Goal: Obtain resource: Download file/media

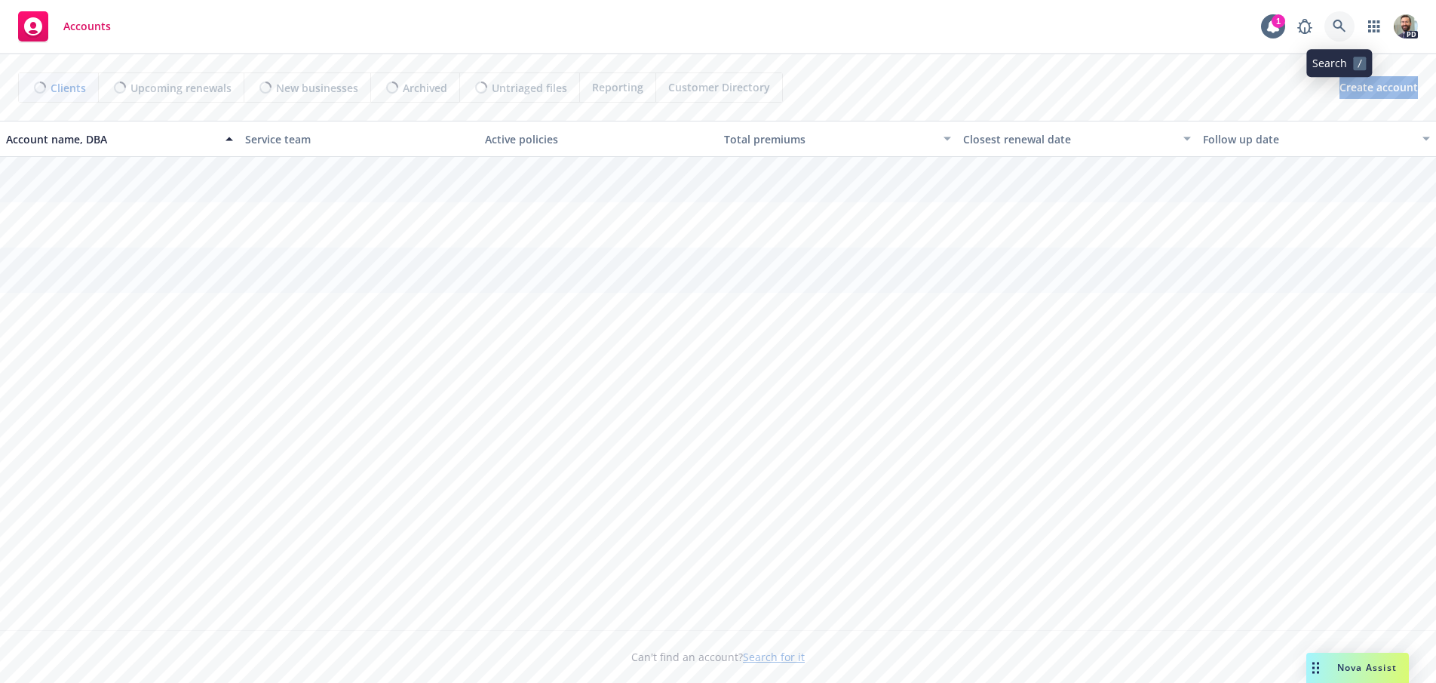
click at [1335, 24] on icon at bounding box center [1340, 27] width 14 height 14
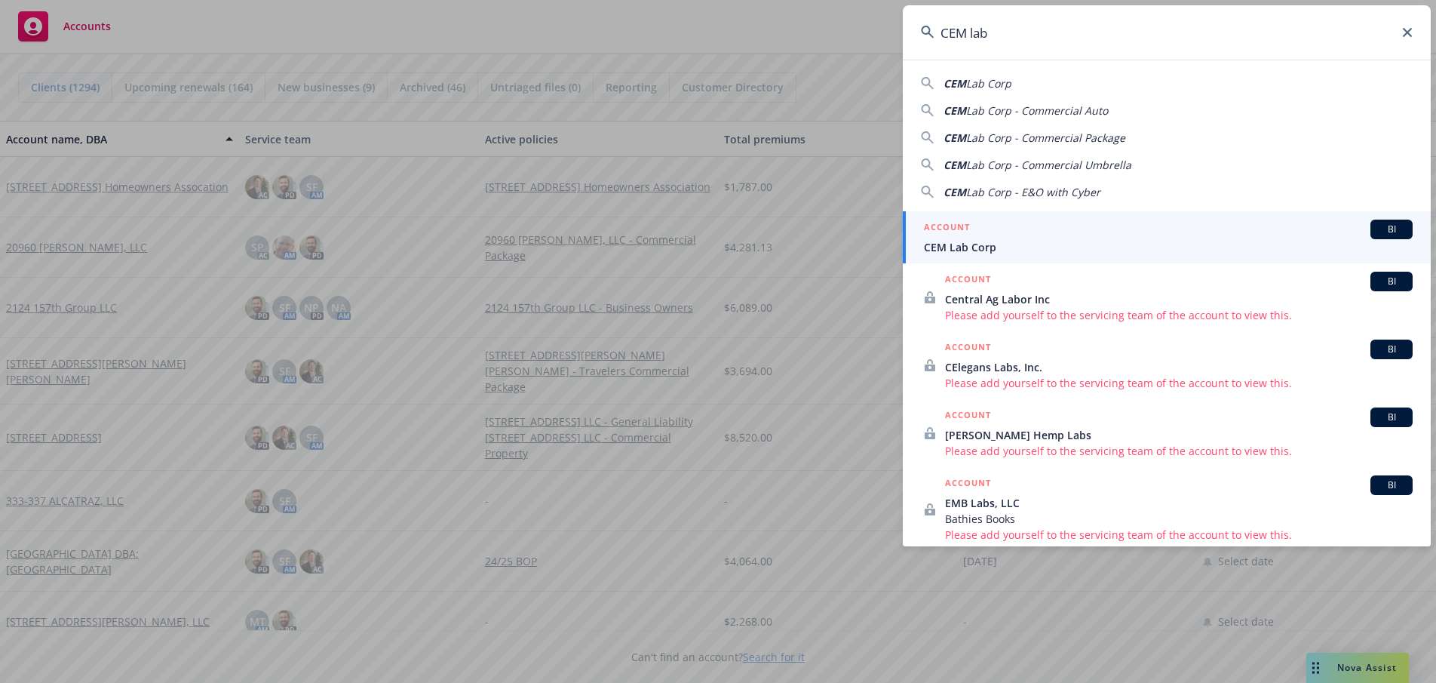
type input "CEM lab"
click at [959, 244] on span "CEM Lab Corp" at bounding box center [1168, 247] width 489 height 16
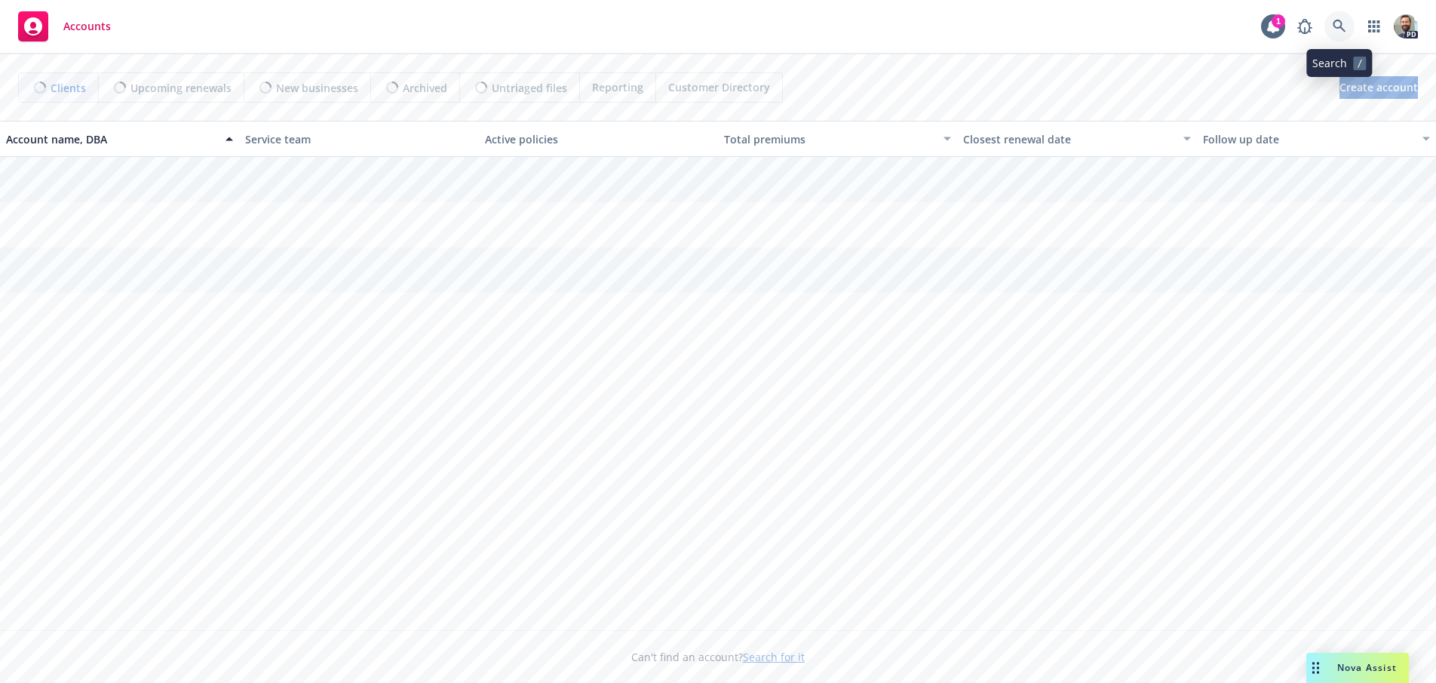
click at [1339, 25] on icon at bounding box center [1340, 27] width 14 height 14
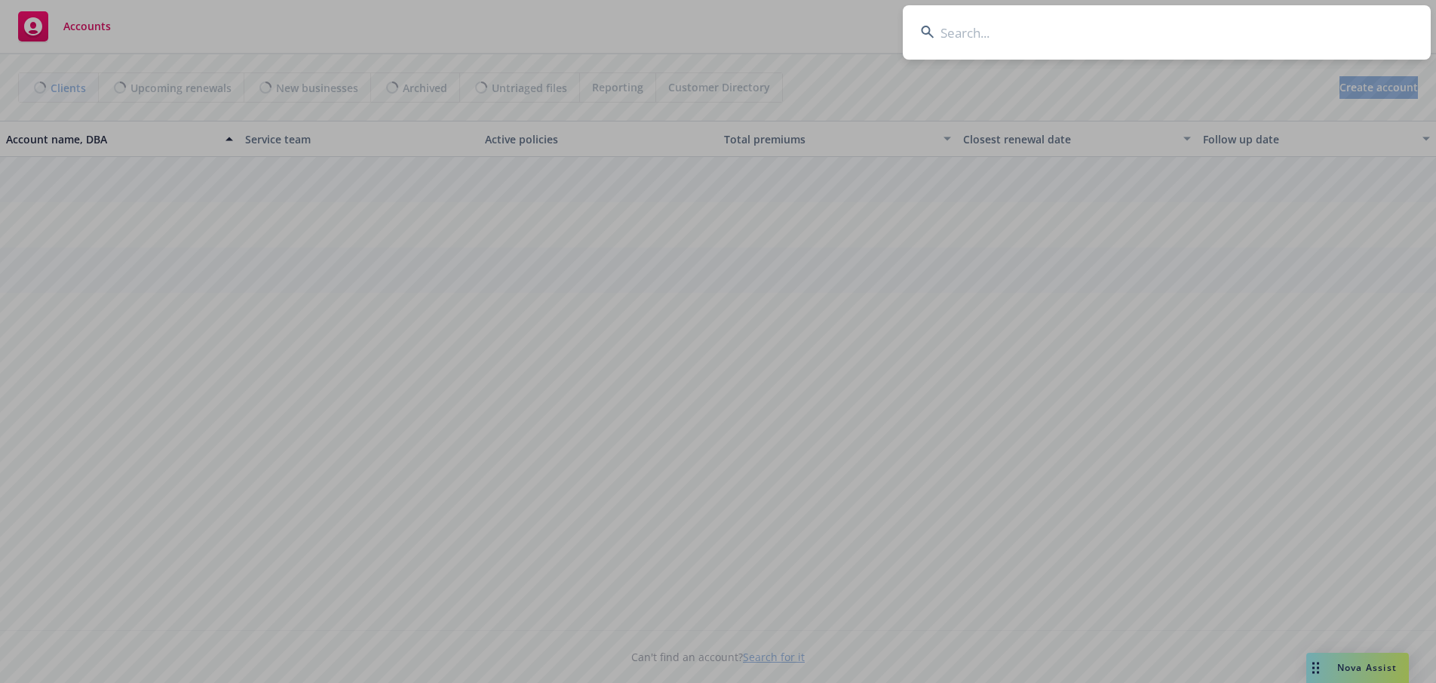
click at [1223, 33] on input at bounding box center [1167, 32] width 528 height 54
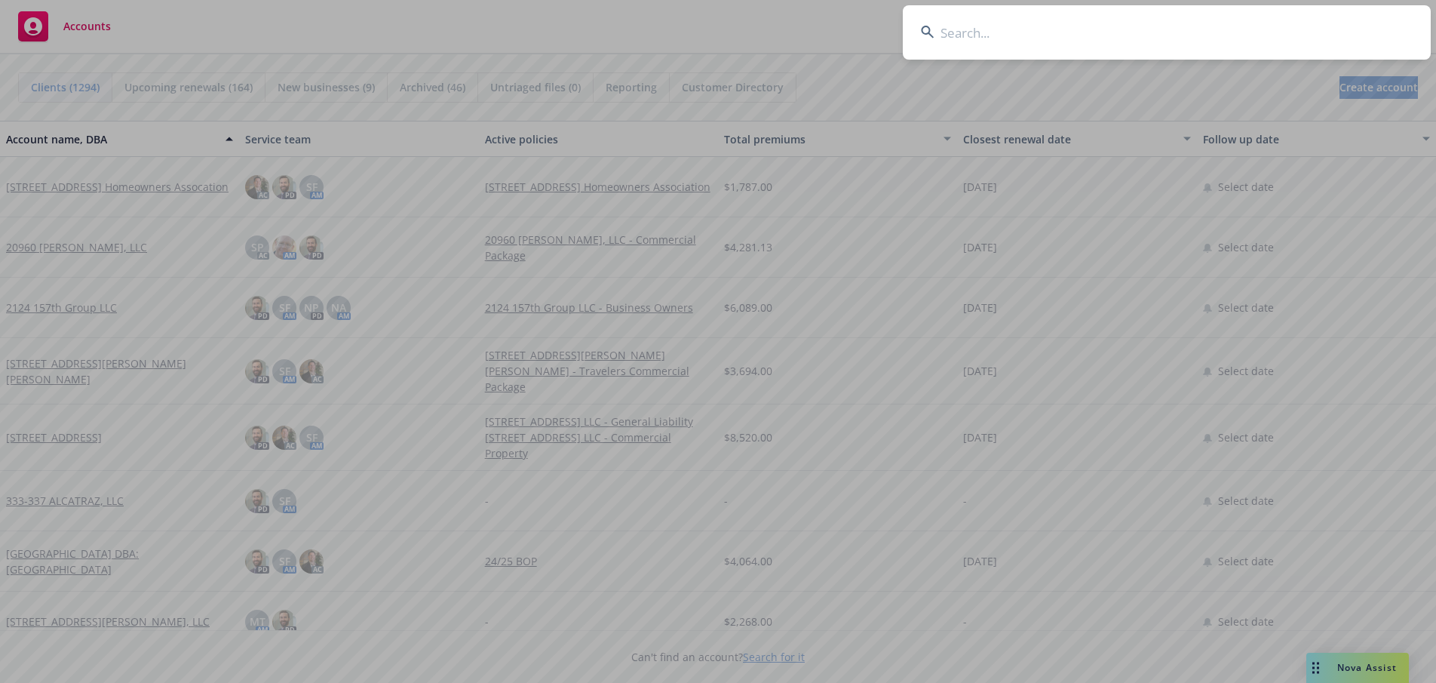
click at [1115, 30] on input at bounding box center [1167, 32] width 528 height 54
click at [1103, 32] on input at bounding box center [1167, 32] width 528 height 54
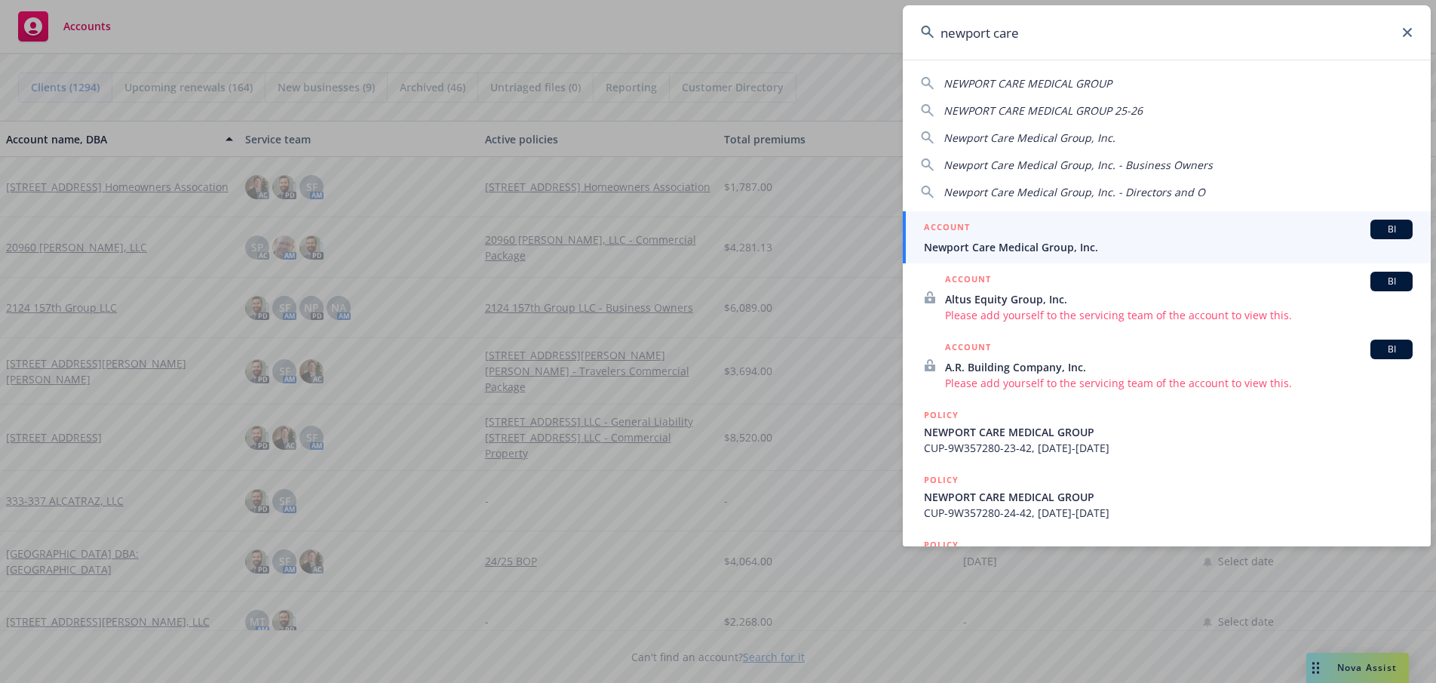
type input "newport care"
click at [967, 247] on span "Newport Care Medical Group, Inc." at bounding box center [1168, 247] width 489 height 16
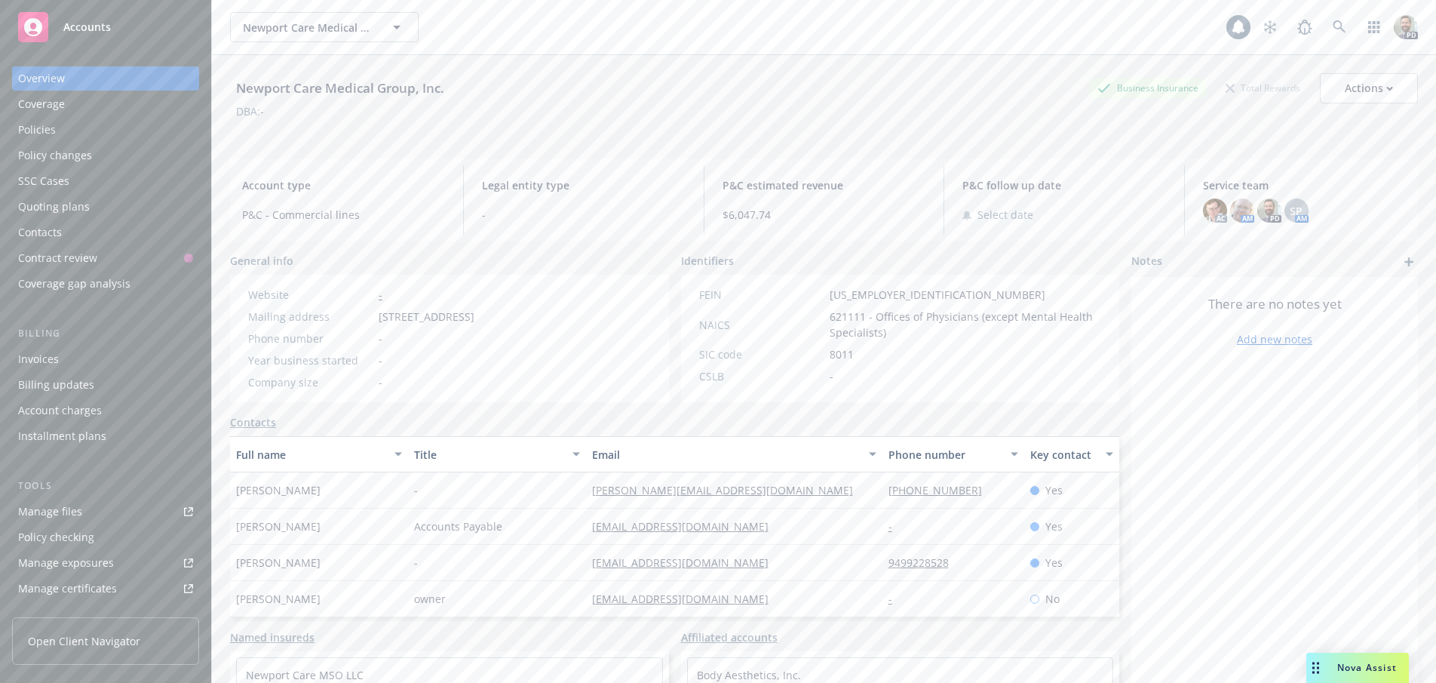
click at [55, 131] on div "Policies" at bounding box center [105, 130] width 175 height 24
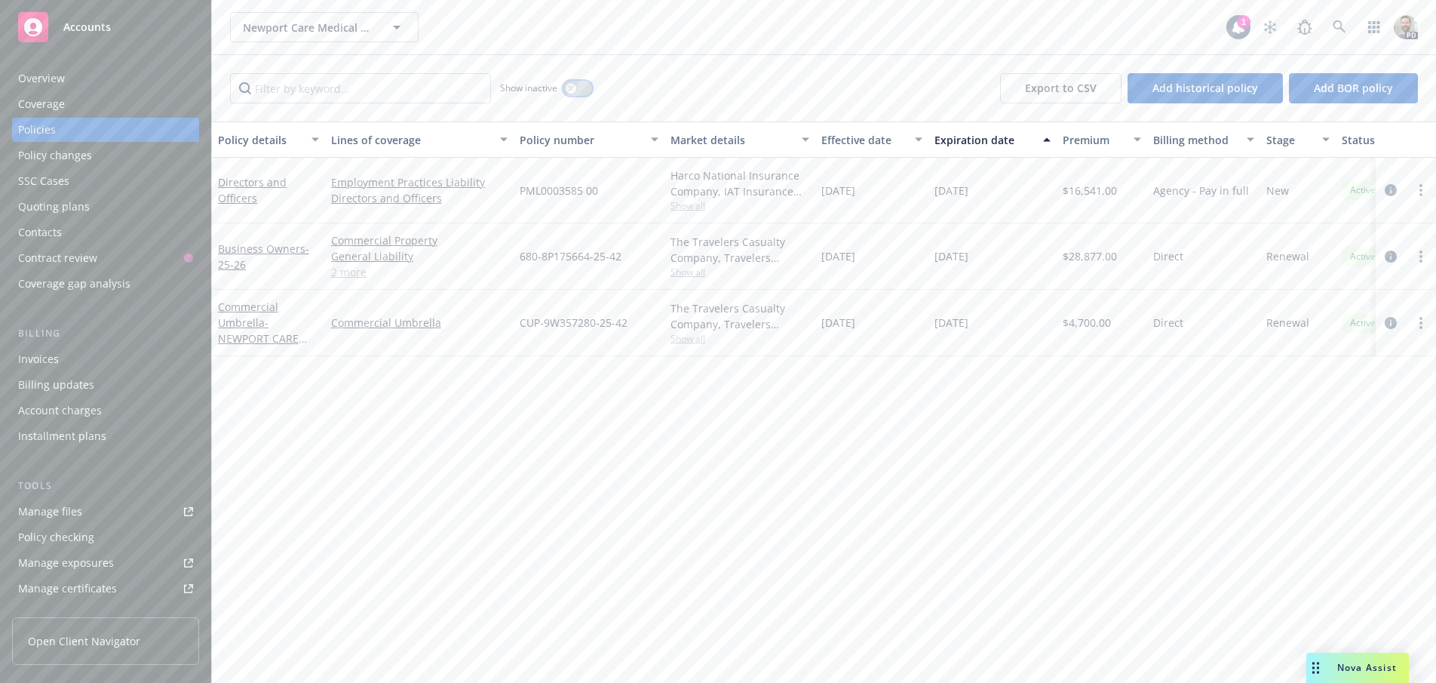
click at [573, 87] on icon "button" at bounding box center [571, 88] width 6 height 6
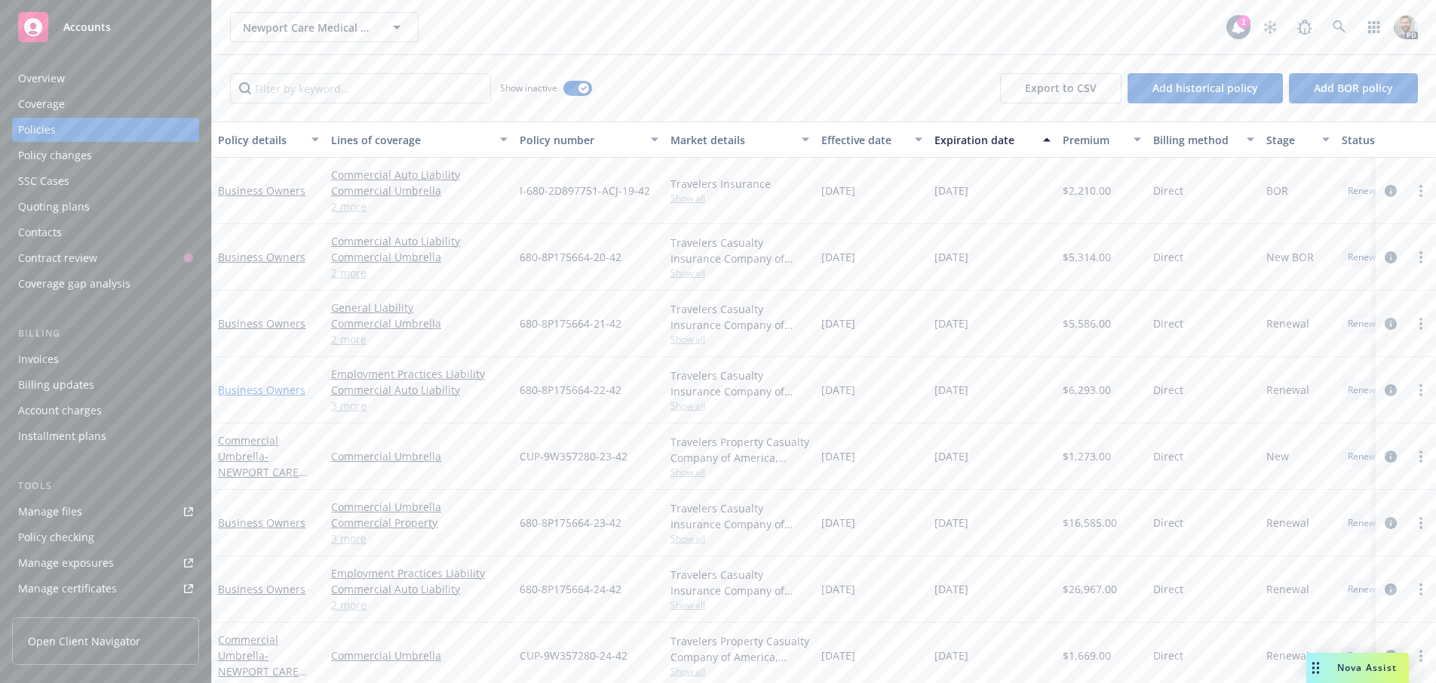
click at [264, 388] on link "Business Owners" at bounding box center [261, 389] width 87 height 14
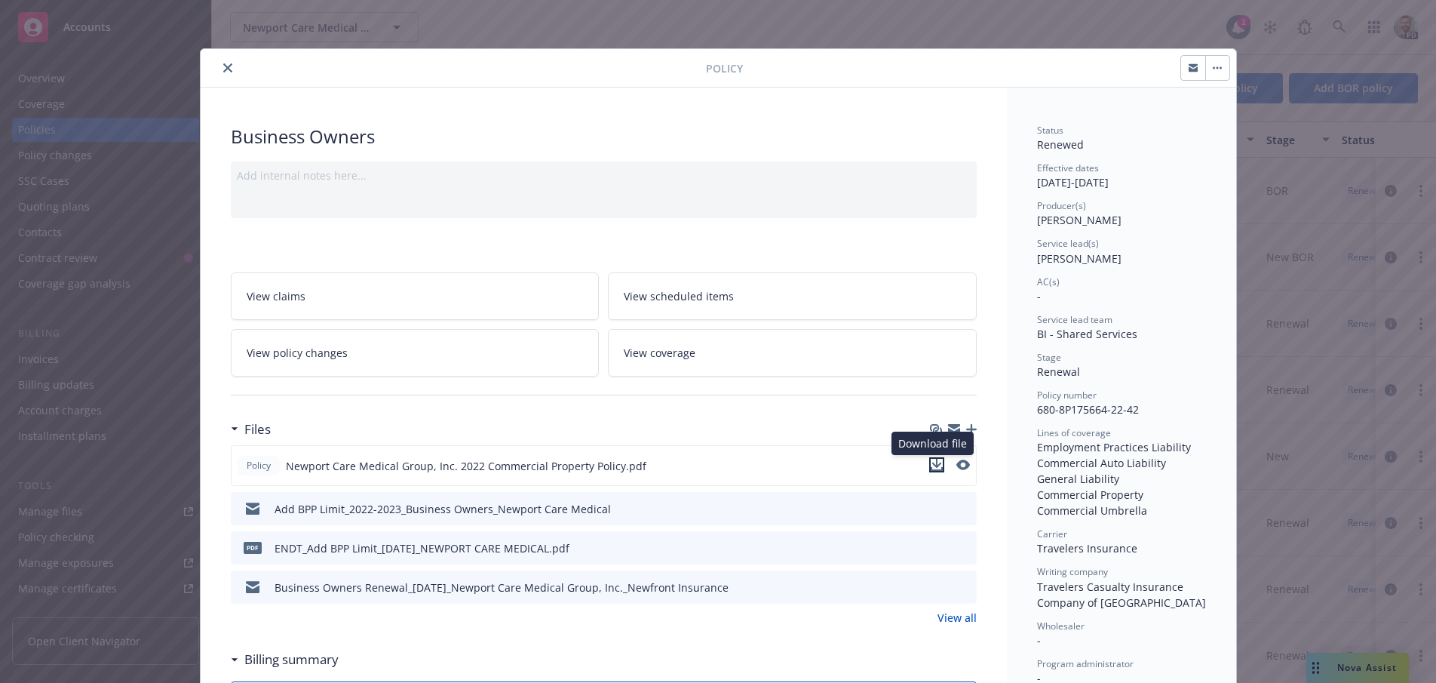
click at [933, 462] on icon "download file" at bounding box center [937, 465] width 12 height 12
drag, startPoint x: 1029, startPoint y: 180, endPoint x: 1167, endPoint y: 179, distance: 137.3
copy div "06/03/2022 - 06/03/2023"
click at [223, 66] on icon "close" at bounding box center [227, 67] width 9 height 9
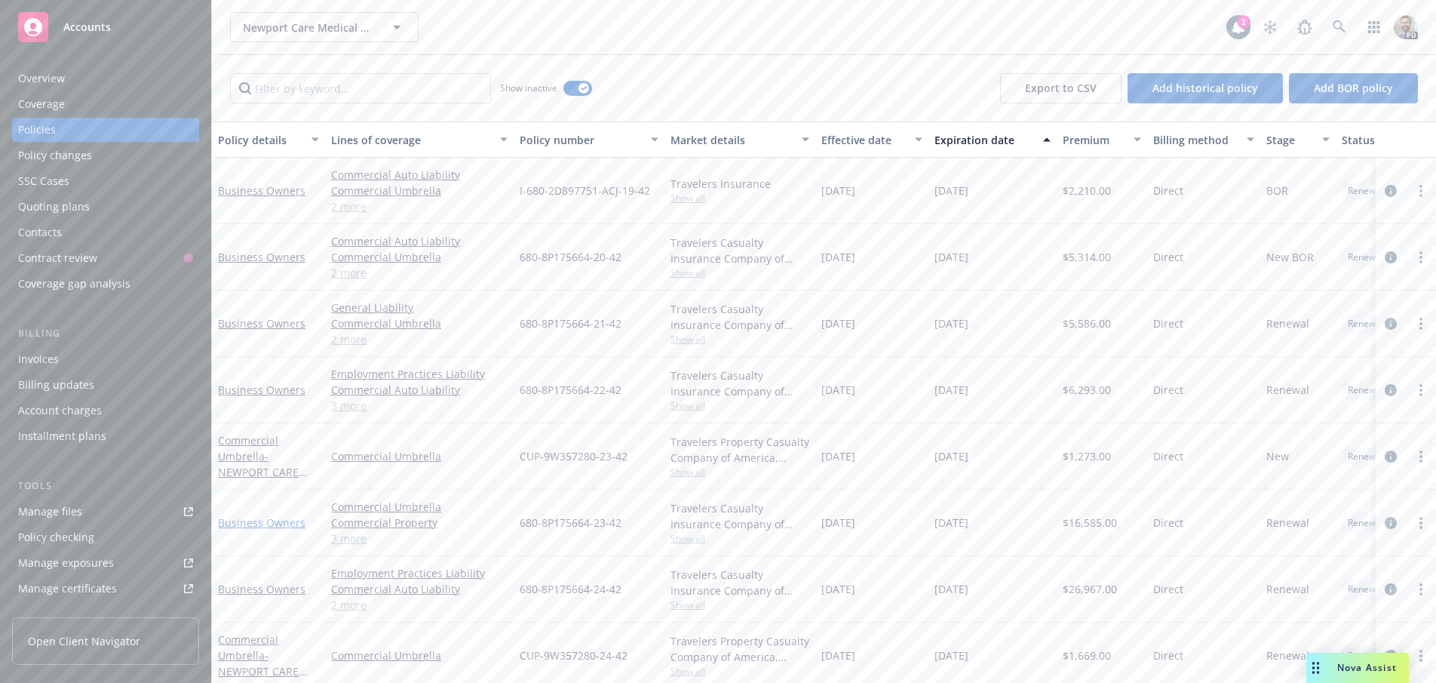
click at [269, 518] on link "Business Owners" at bounding box center [261, 522] width 87 height 14
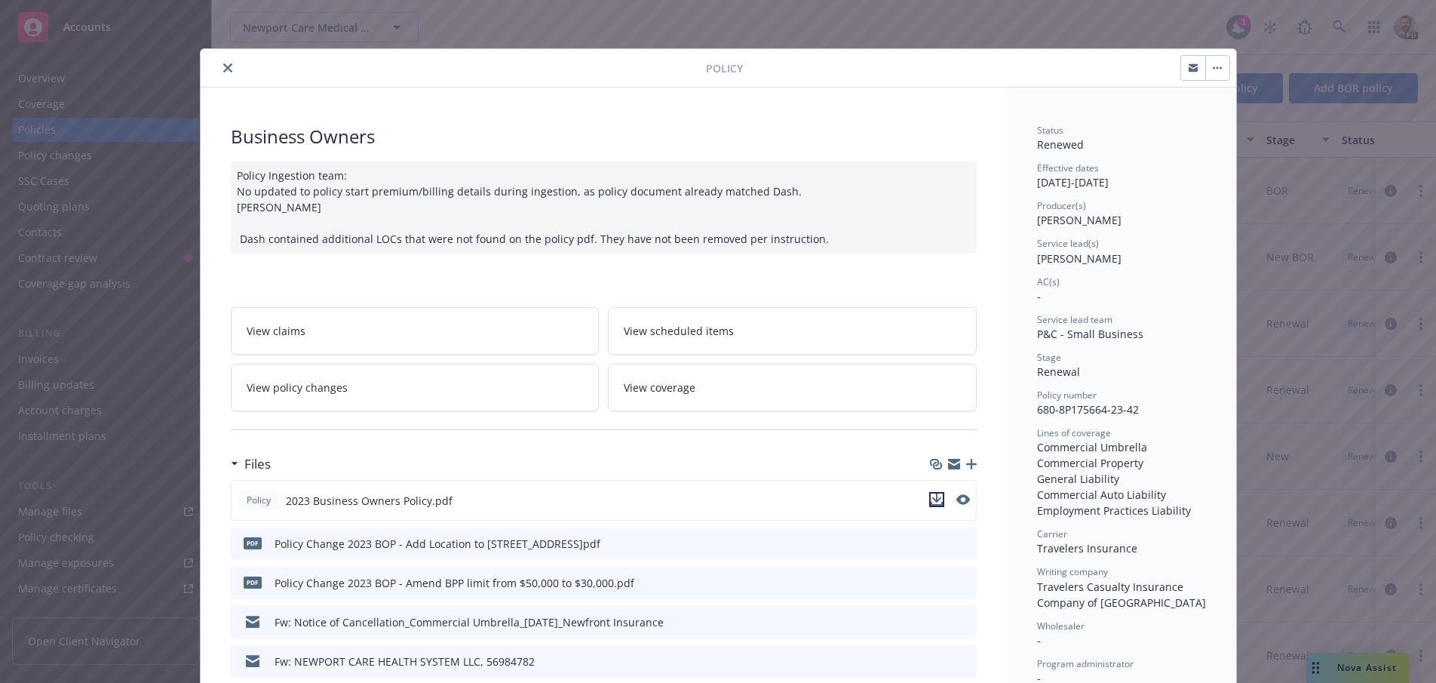
click at [932, 502] on icon "download file" at bounding box center [937, 499] width 12 height 12
drag, startPoint x: 1030, startPoint y: 185, endPoint x: 1161, endPoint y: 189, distance: 131.3
copy div "06/03/2023 - 06/03/2024"
drag, startPoint x: 1032, startPoint y: 409, endPoint x: 1146, endPoint y: 409, distance: 113.1
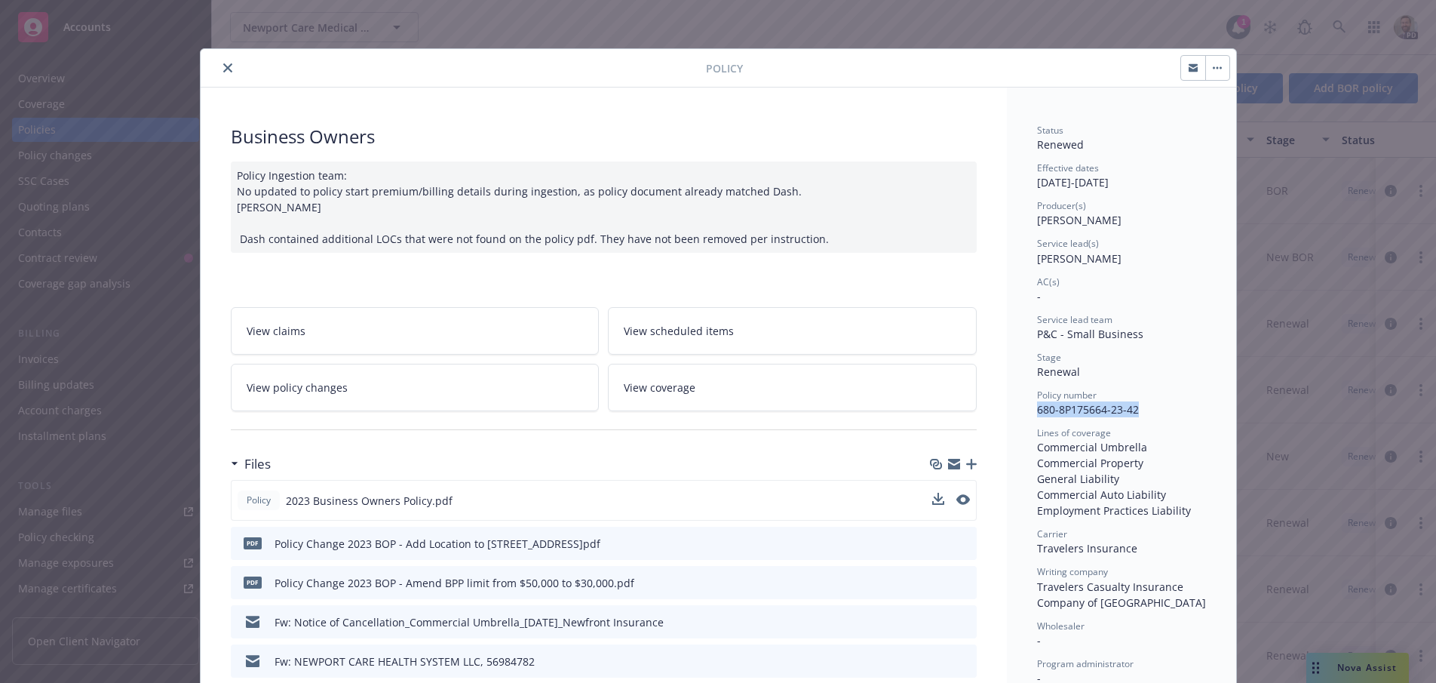
click at [1146, 409] on div "Policy number 680-8P175664-23-42" at bounding box center [1121, 402] width 169 height 29
copy span "680-8P175664-23-42"
click at [223, 67] on icon "close" at bounding box center [227, 67] width 9 height 9
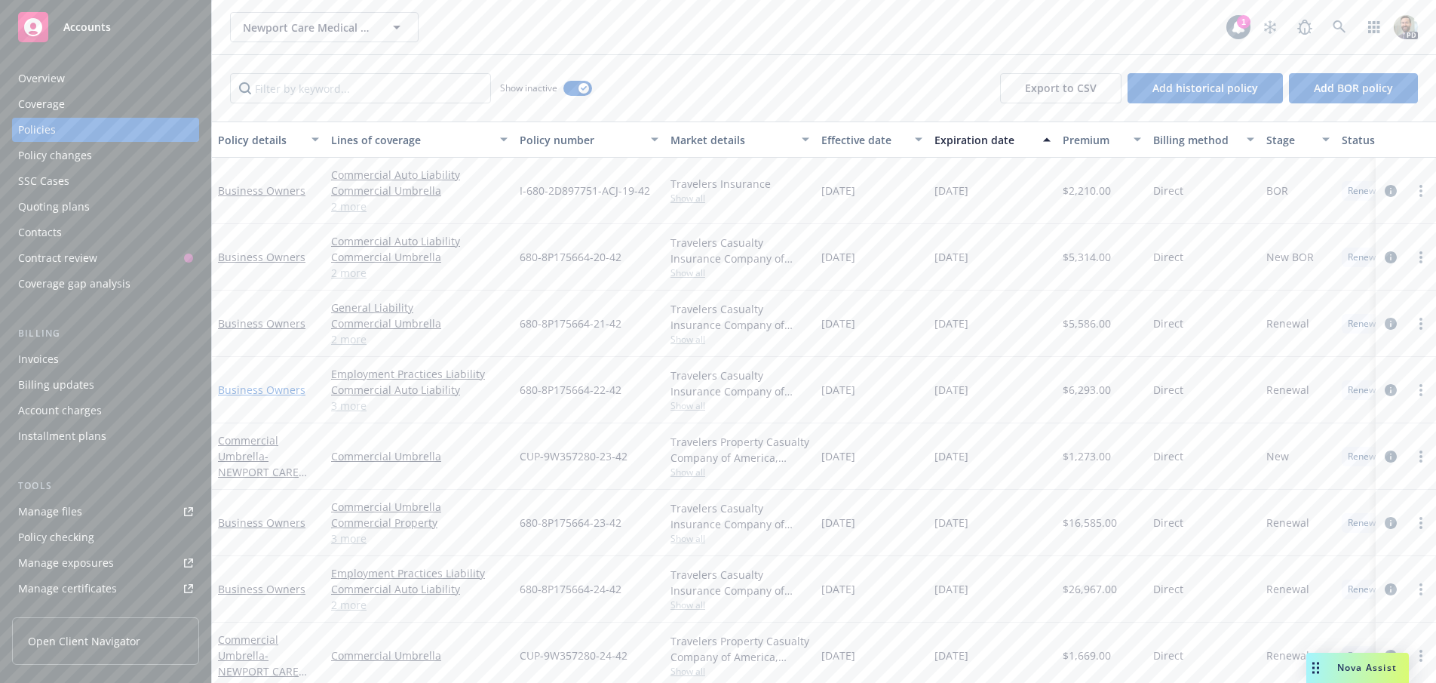
click at [252, 392] on link "Business Owners" at bounding box center [261, 389] width 87 height 14
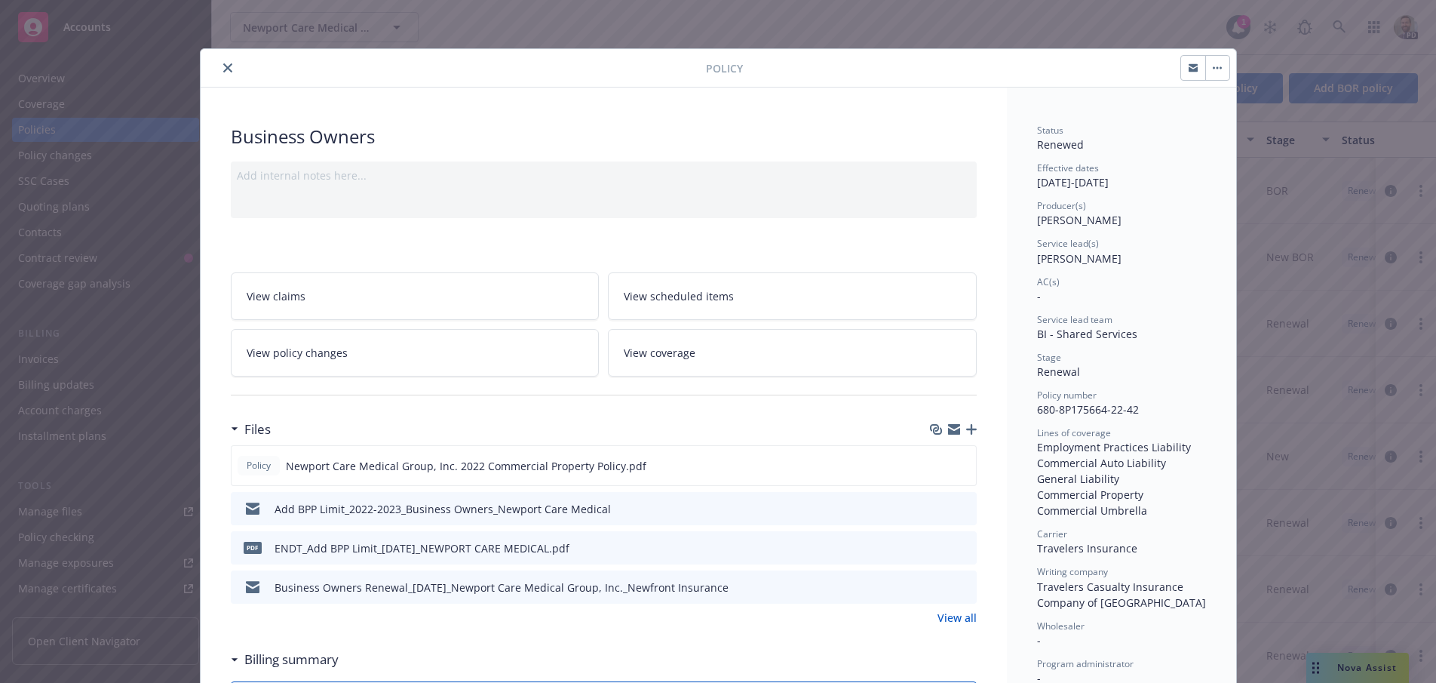
scroll to position [45, 0]
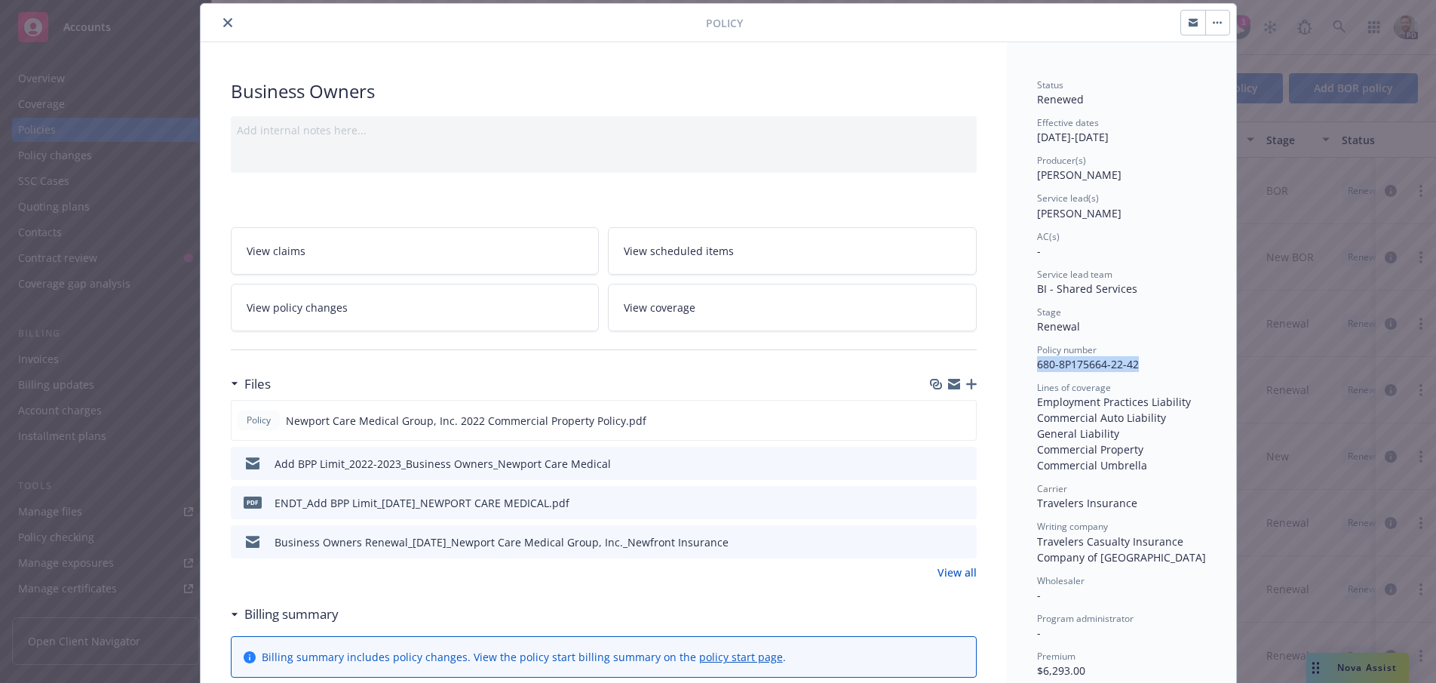
drag, startPoint x: 1032, startPoint y: 365, endPoint x: 1152, endPoint y: 364, distance: 119.9
click at [1152, 364] on div "Policy number 680-8P175664-22-42" at bounding box center [1121, 357] width 169 height 29
copy span "680-8P175664-22-42"
click at [223, 21] on icon "close" at bounding box center [227, 22] width 9 height 9
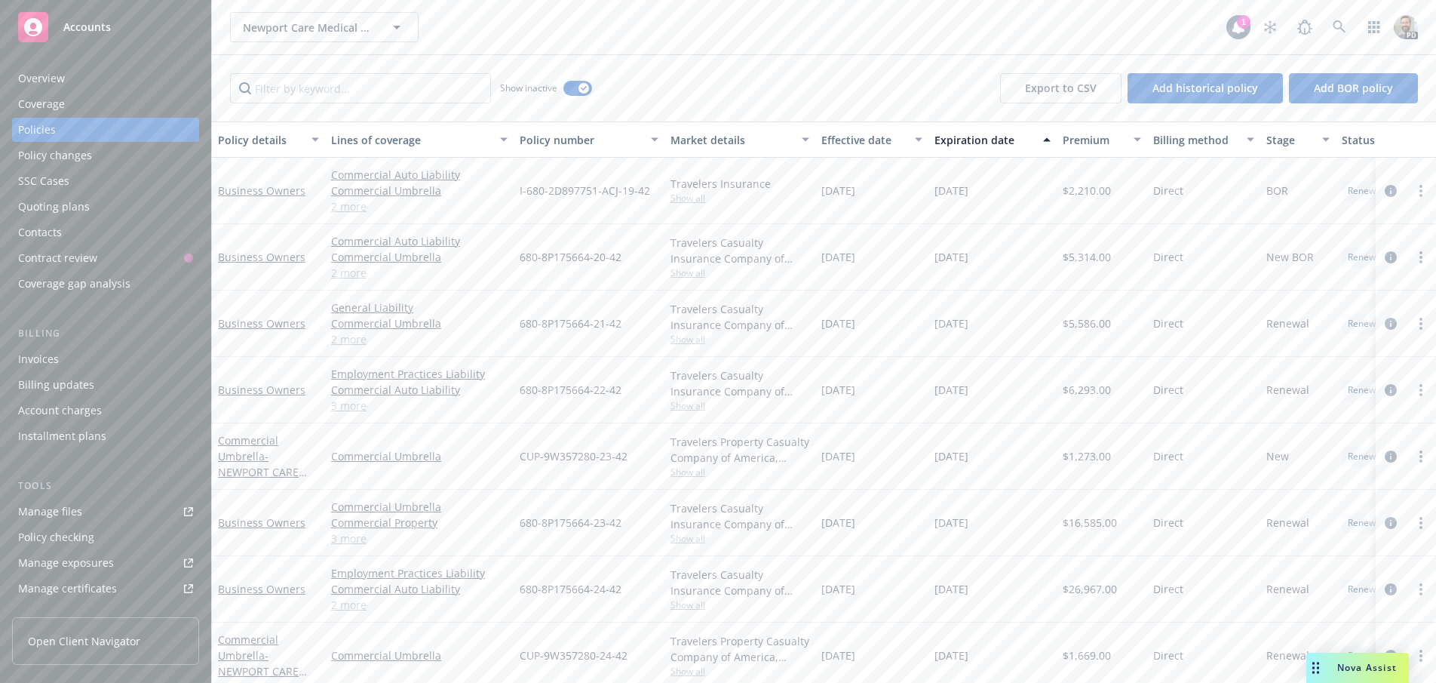
click at [62, 80] on div "Overview" at bounding box center [41, 78] width 47 height 24
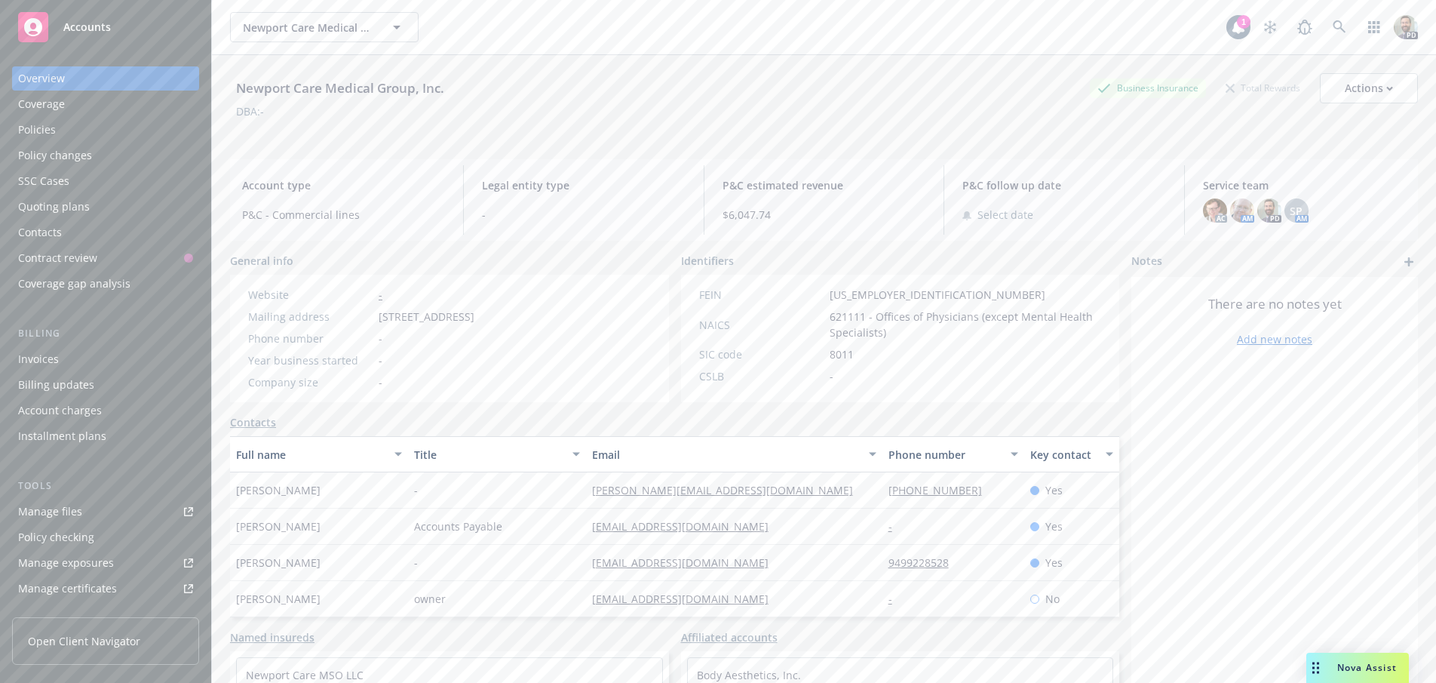
click at [35, 131] on div "Policies" at bounding box center [37, 130] width 38 height 24
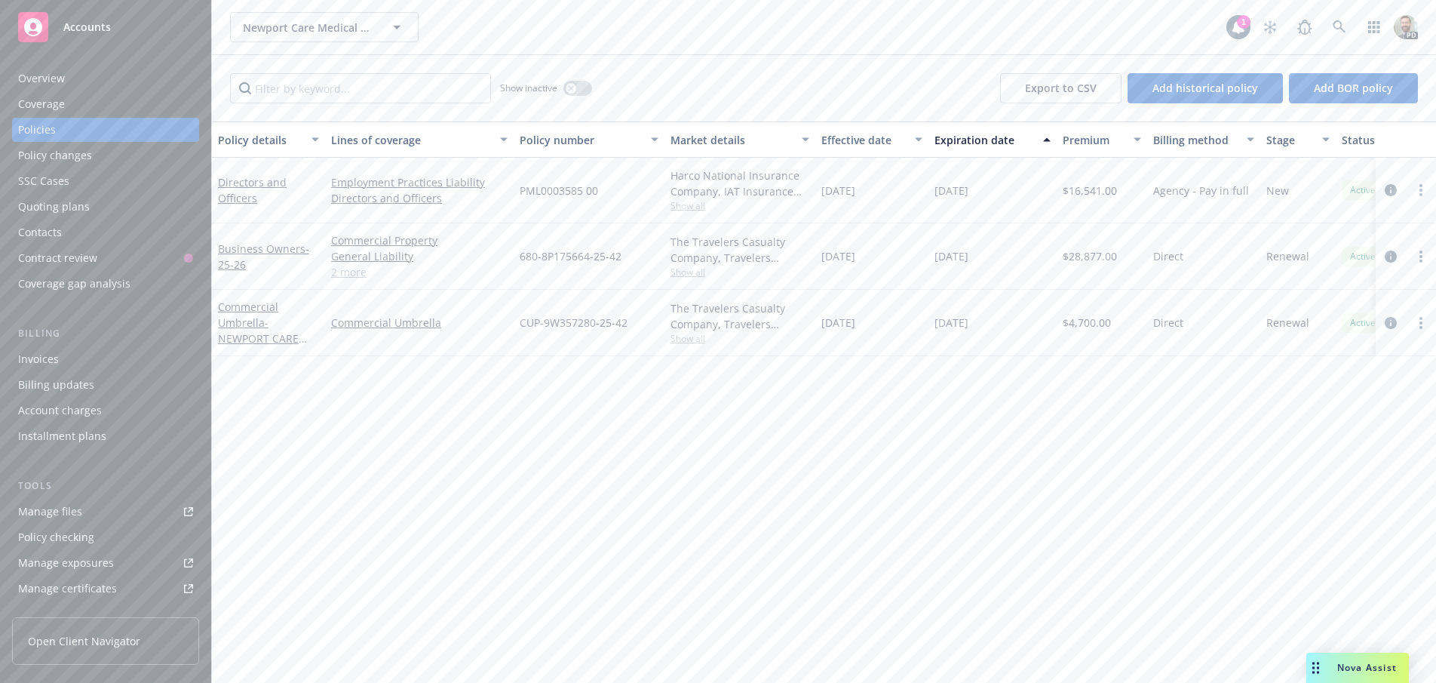
click at [62, 80] on div "Overview" at bounding box center [41, 78] width 47 height 24
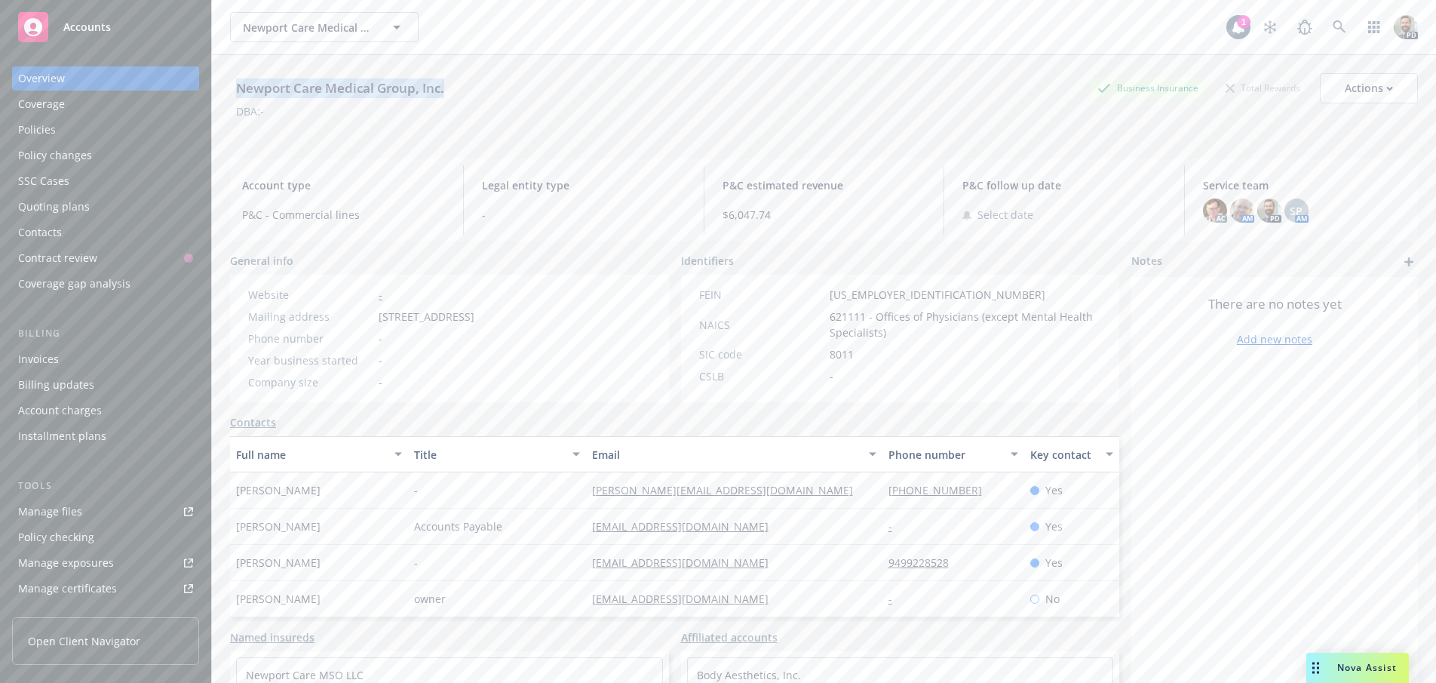
drag, startPoint x: 238, startPoint y: 85, endPoint x: 453, endPoint y: 82, distance: 215.7
click at [453, 82] on div "Newport Care Medical Group, Inc. Business Insurance Total Rewards Actions" at bounding box center [824, 88] width 1188 height 30
copy div "Newport Care Medical Group, Inc."
